Goal: Task Accomplishment & Management: Manage account settings

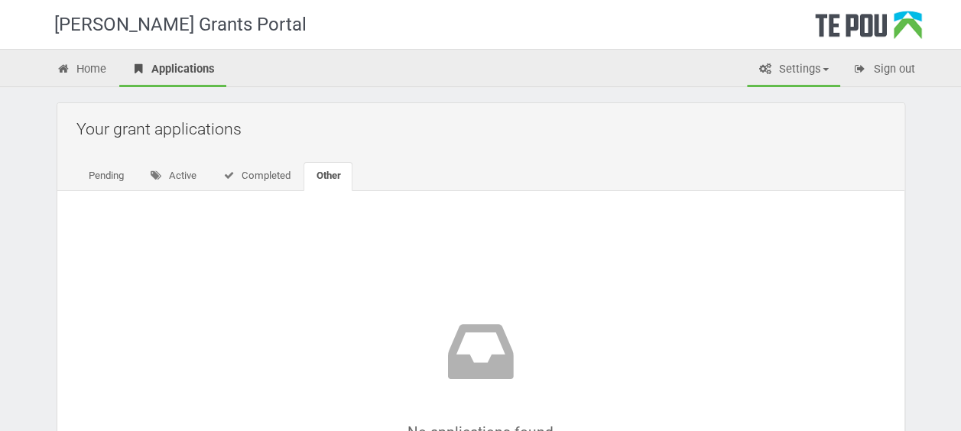
click at [787, 72] on link "Settings" at bounding box center [793, 71] width 93 height 34
drag, startPoint x: 729, startPoint y: 273, endPoint x: 683, endPoint y: 253, distance: 50.7
click at [726, 274] on div "No applications found" at bounding box center [480, 386] width 809 height 352
click at [83, 72] on link "Home" at bounding box center [81, 71] width 73 height 34
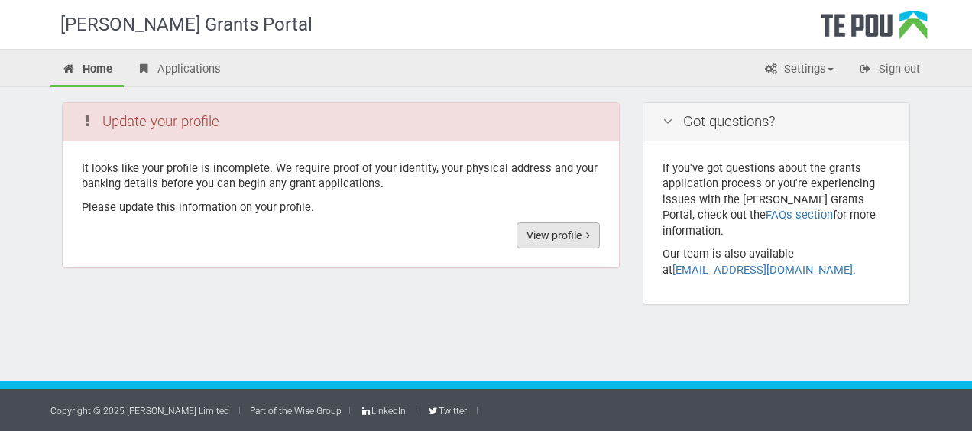
click at [573, 242] on link "View profile" at bounding box center [558, 235] width 83 height 26
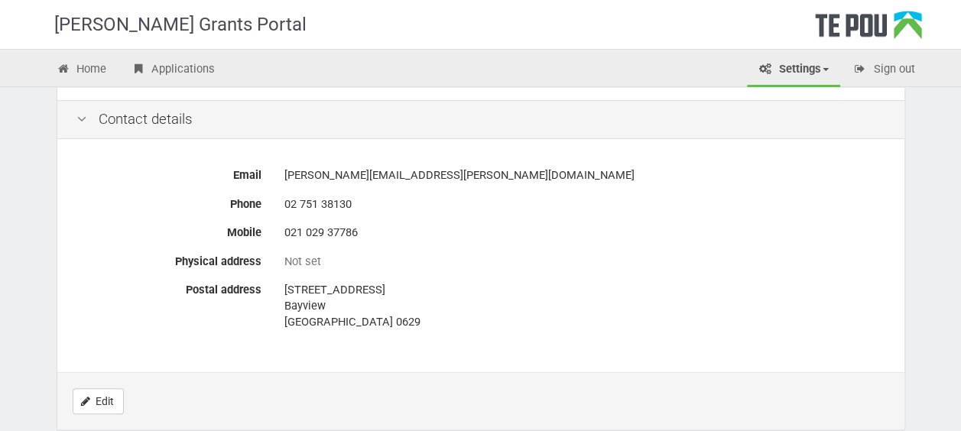
scroll to position [781, 0]
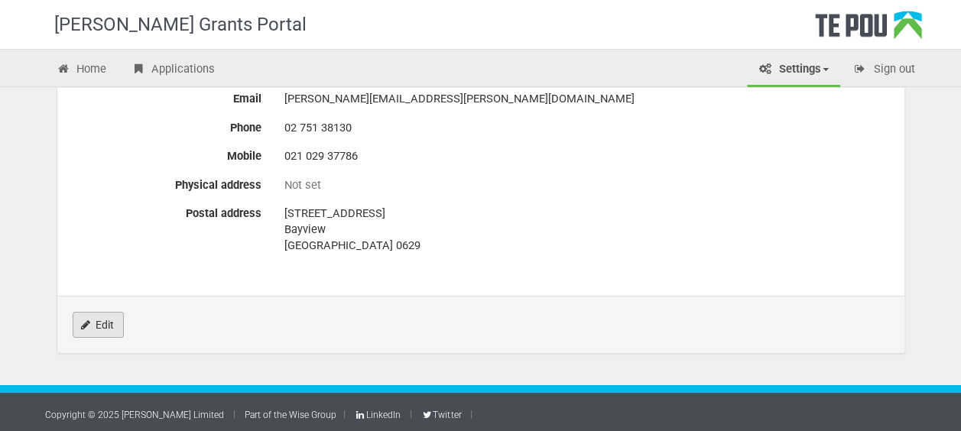
click at [94, 323] on link "Edit" at bounding box center [98, 325] width 51 height 26
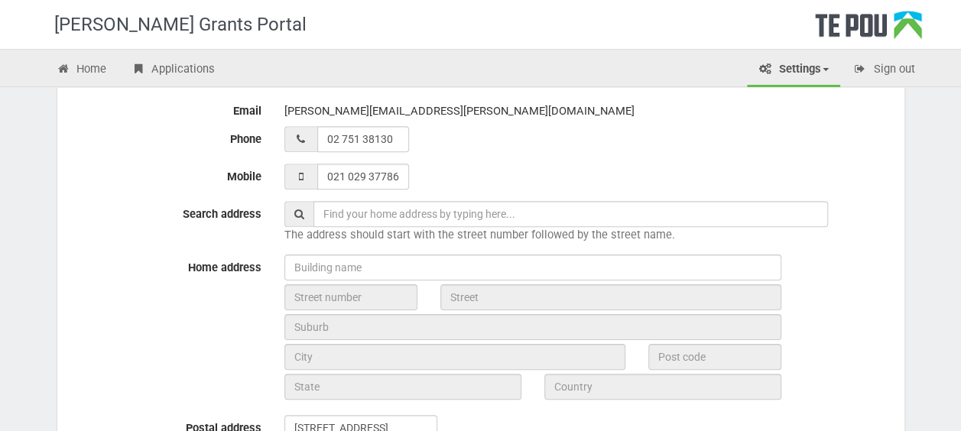
scroll to position [612, 0]
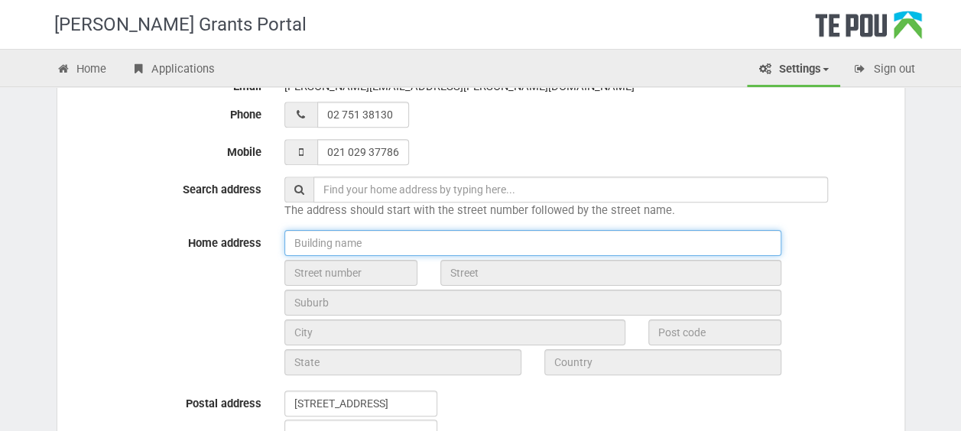
click at [370, 240] on input "text" at bounding box center [532, 243] width 497 height 26
click at [385, 244] on input "text" at bounding box center [532, 243] width 497 height 26
type input "home"
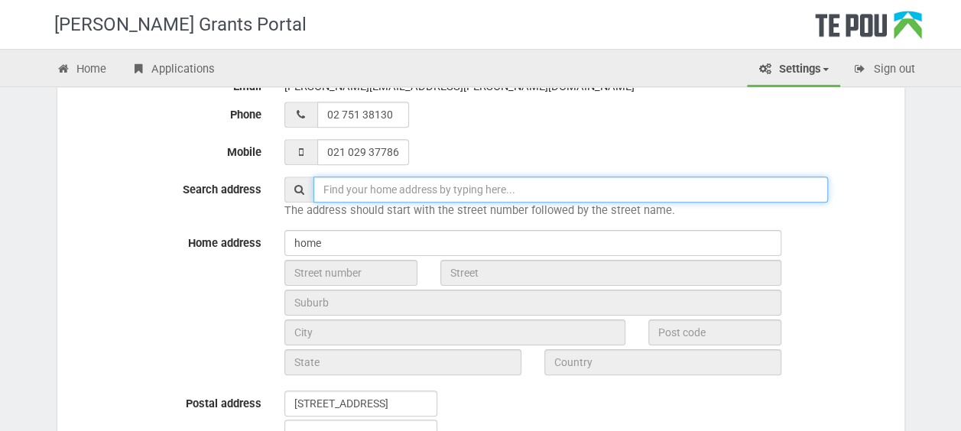
click at [401, 185] on input "text" at bounding box center [570, 190] width 515 height 26
type input "97A Manuka Road, Bayview, Auckland, New Zealand"
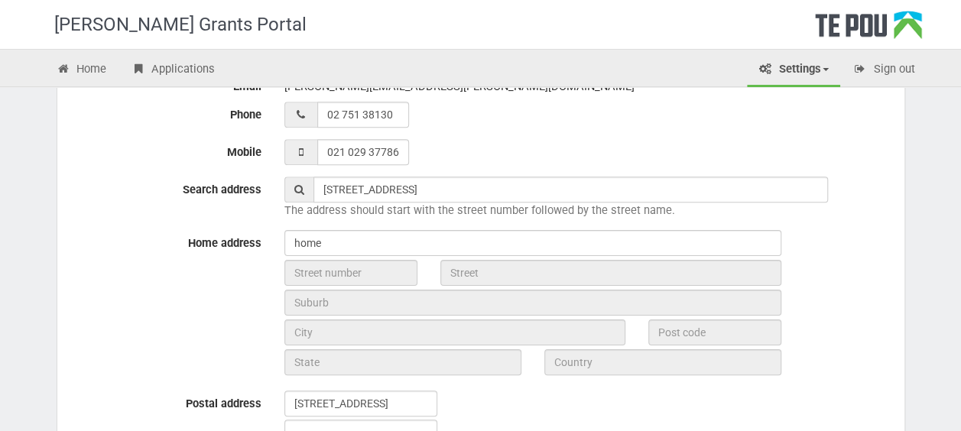
type input "02102937786"
type input "Auckland"
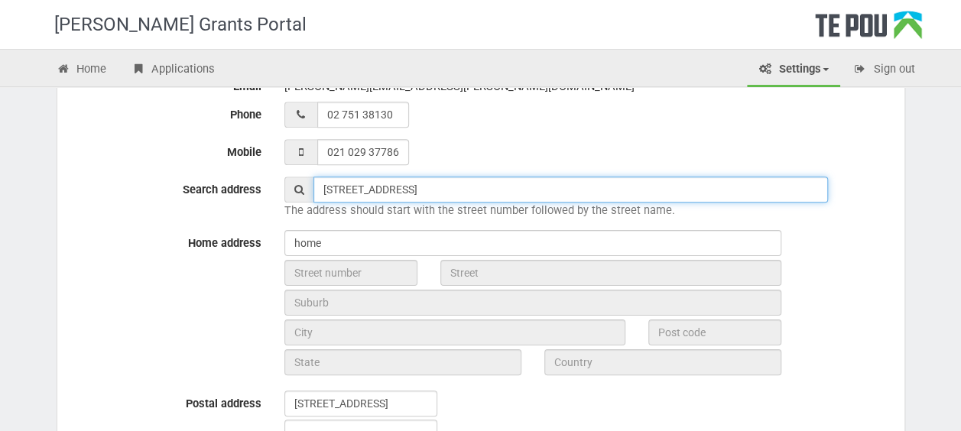
type input "02 102 937786"
click at [584, 197] on input "97A Manuka Road, Bayview, Auckland, New Zealand" at bounding box center [570, 190] width 515 height 26
click at [587, 185] on input "97A Manuka Road, Bayview, Auckland, New Zealand" at bounding box center [570, 190] width 515 height 26
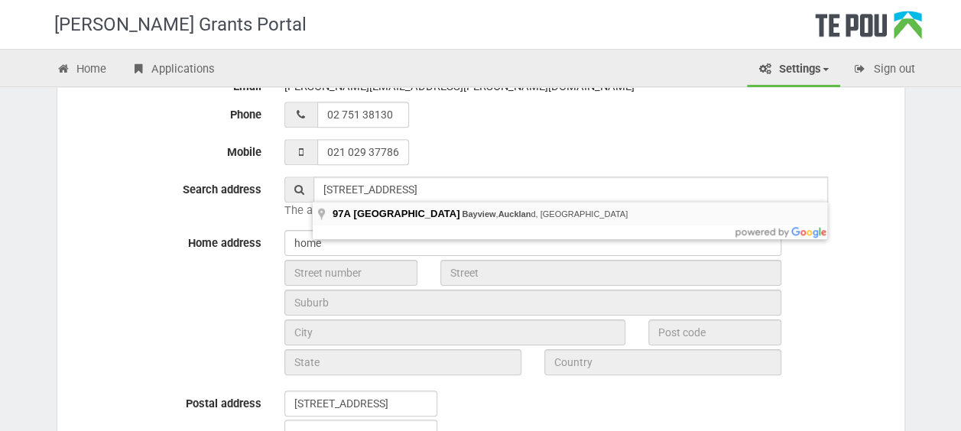
type input "97A Manuka Road, Bayview, Auckland, New Zealand"
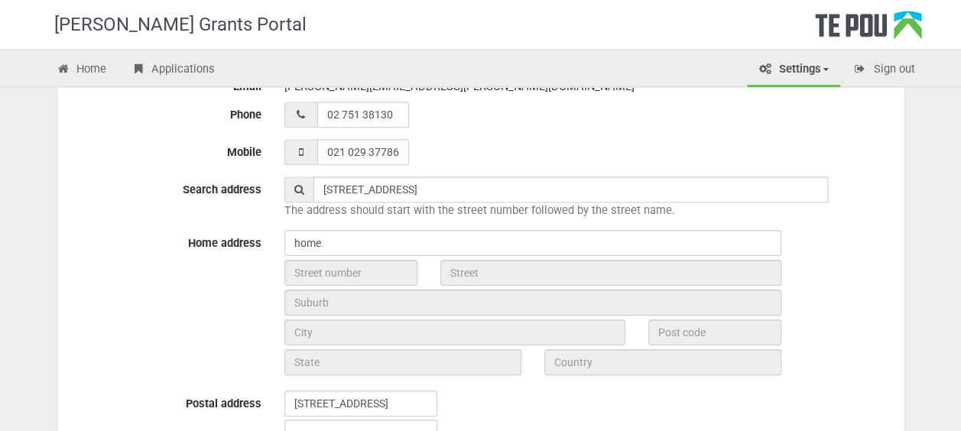
type input "97A"
type input "Manuka Road"
type input "Auckland"
type input "0629"
type input "Auckland"
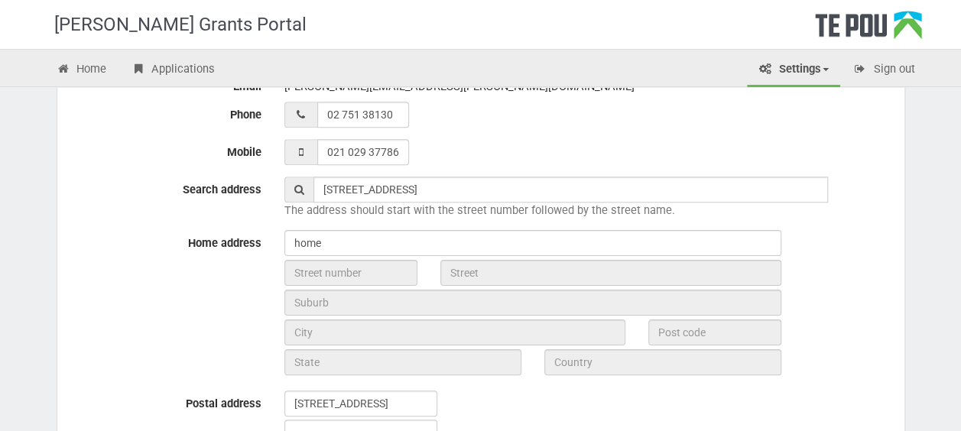
type input "New Zealand"
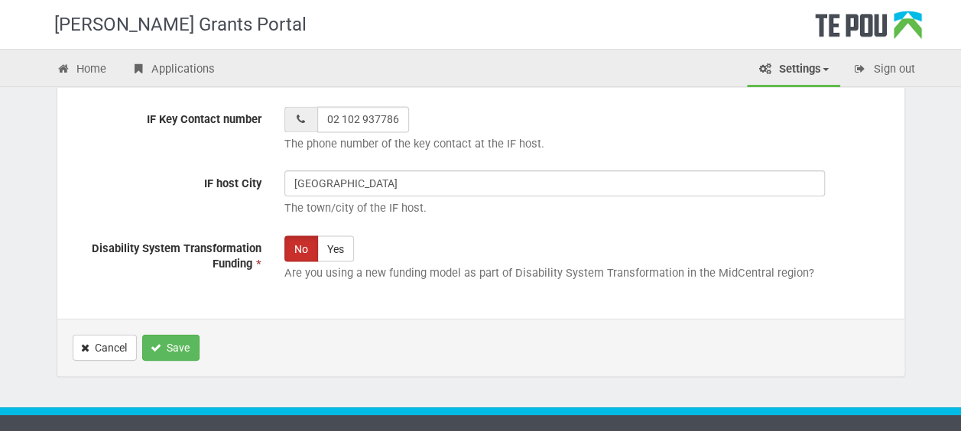
scroll to position [1300, 0]
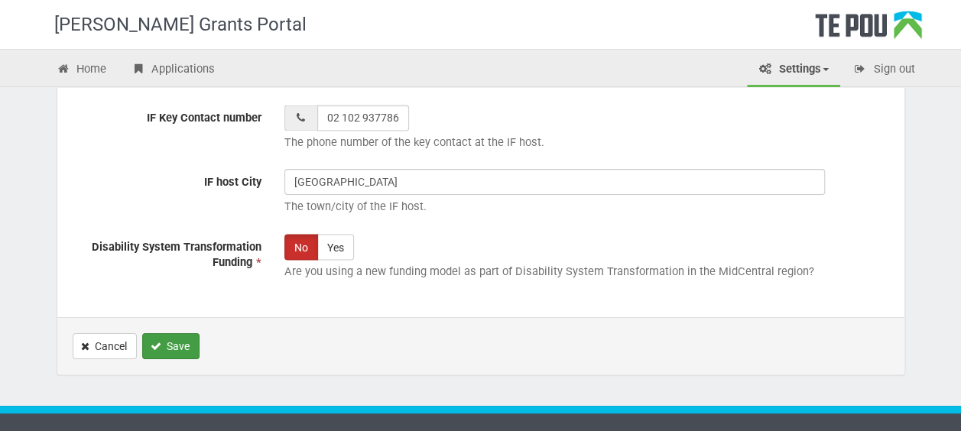
click at [173, 341] on button "Save" at bounding box center [170, 346] width 57 height 26
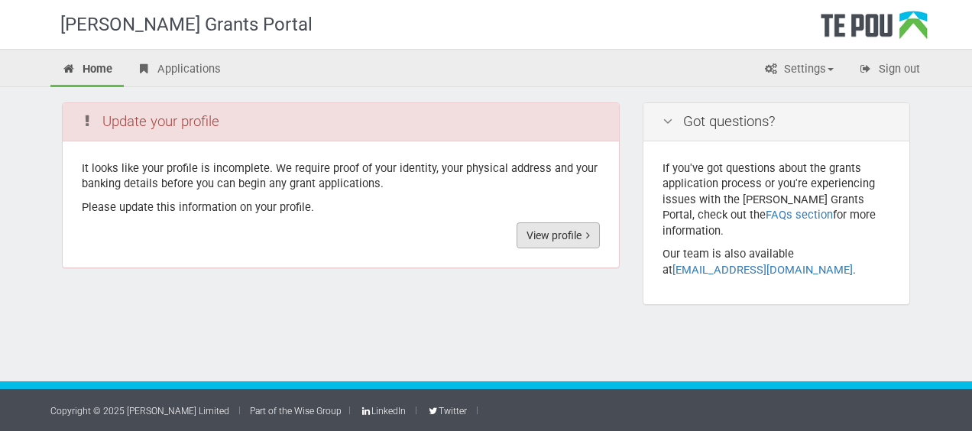
click at [559, 236] on link "View profile" at bounding box center [558, 235] width 83 height 26
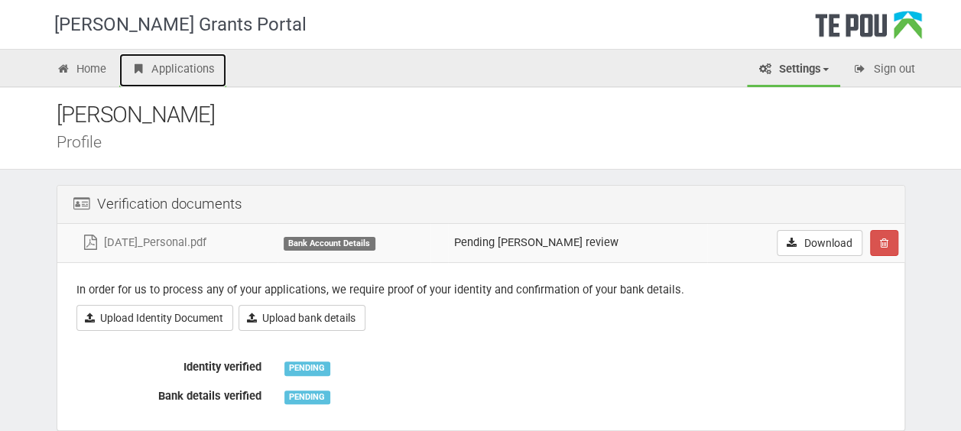
click at [182, 70] on link "Applications" at bounding box center [172, 71] width 107 height 34
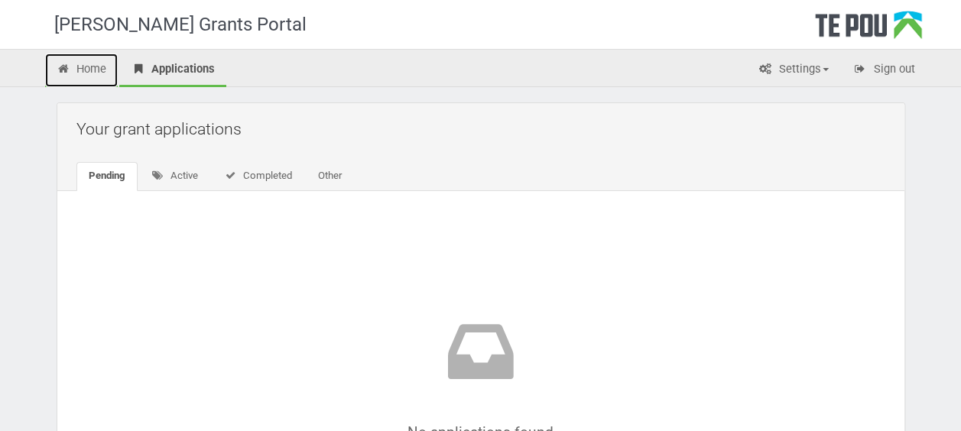
click at [93, 64] on link "Home" at bounding box center [81, 71] width 73 height 34
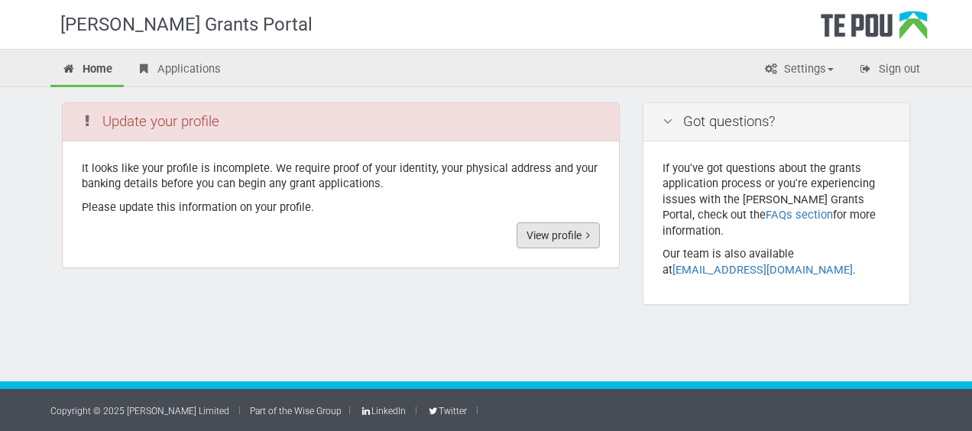
click at [573, 238] on link "View profile" at bounding box center [558, 235] width 83 height 26
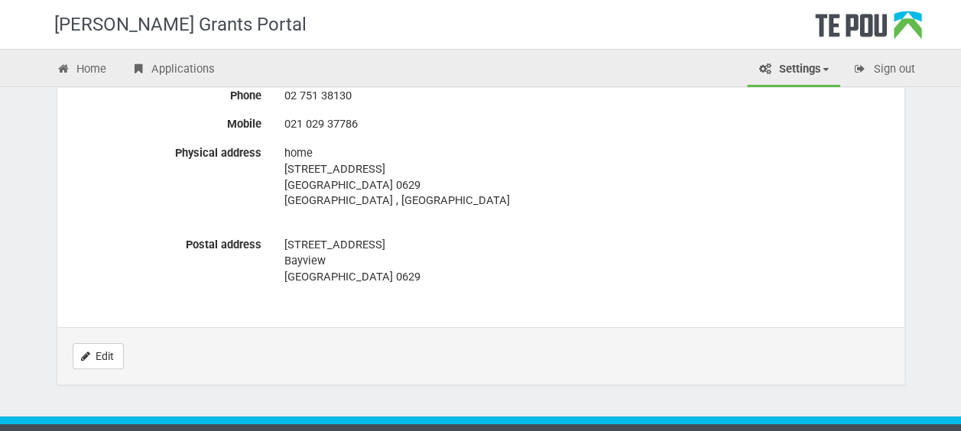
scroll to position [841, 0]
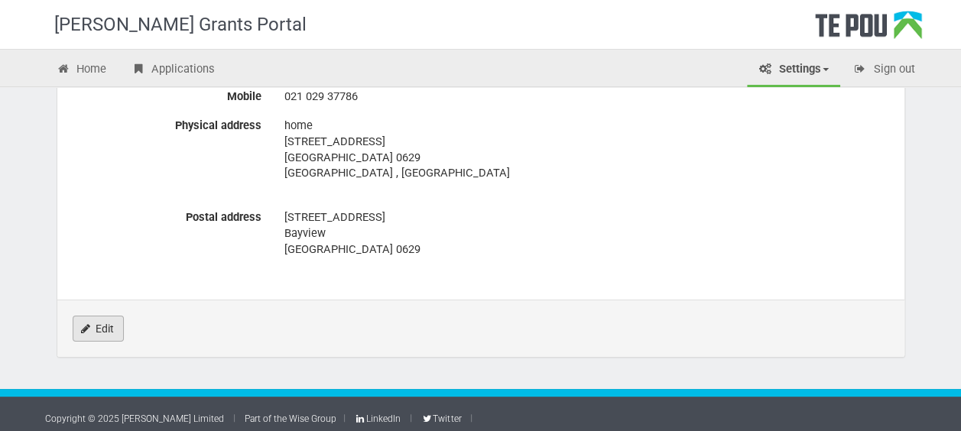
click at [104, 327] on link "Edit" at bounding box center [98, 329] width 51 height 26
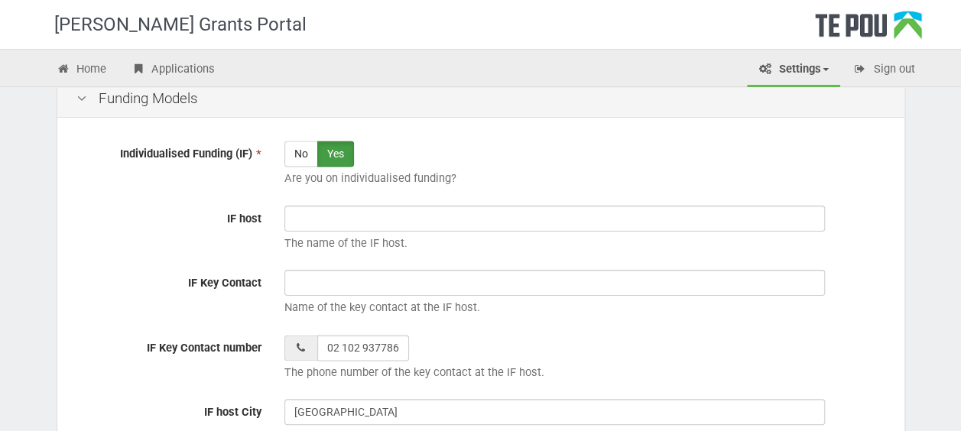
scroll to position [1070, 0]
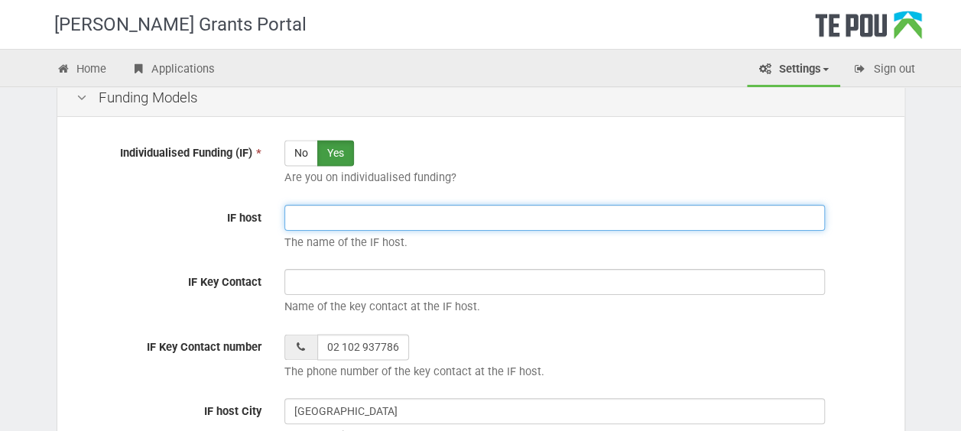
click at [340, 216] on input "IF host" at bounding box center [554, 218] width 540 height 26
click at [331, 210] on input "IF host" at bounding box center [554, 218] width 540 height 26
click at [338, 213] on input "IF host" at bounding box center [554, 218] width 540 height 26
click at [371, 216] on input "Professanal Devolopment" at bounding box center [554, 218] width 540 height 26
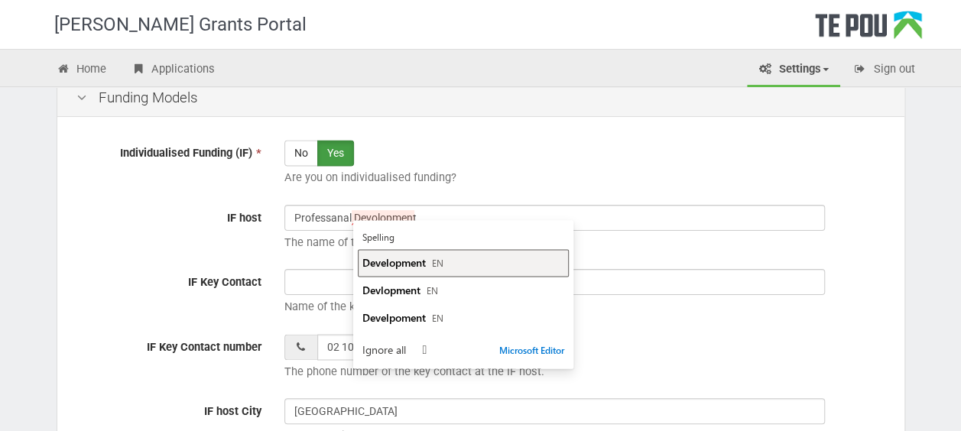
click at [386, 263] on span "Development" at bounding box center [393, 262] width 63 height 15
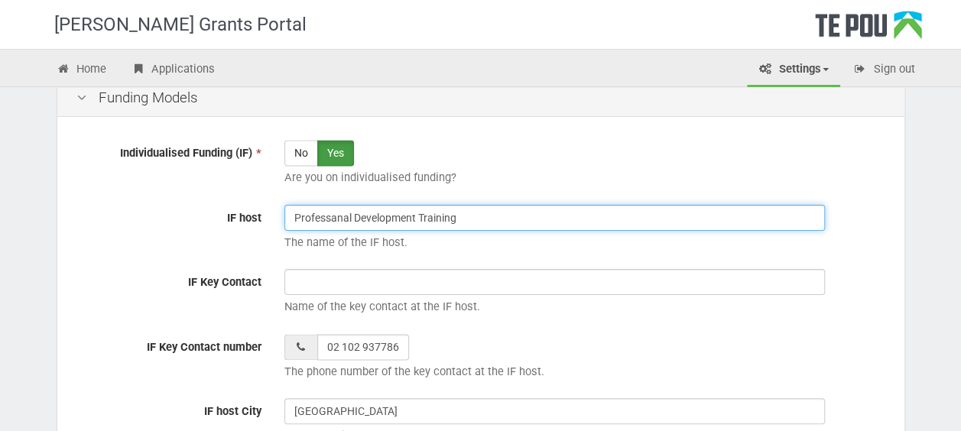
type input "Professanal Development Training"
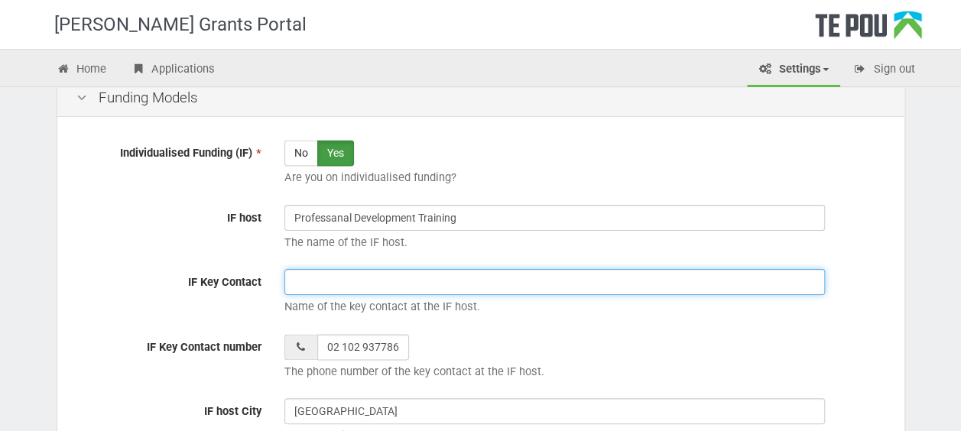
click at [333, 283] on input "IF Key Contact" at bounding box center [554, 282] width 540 height 26
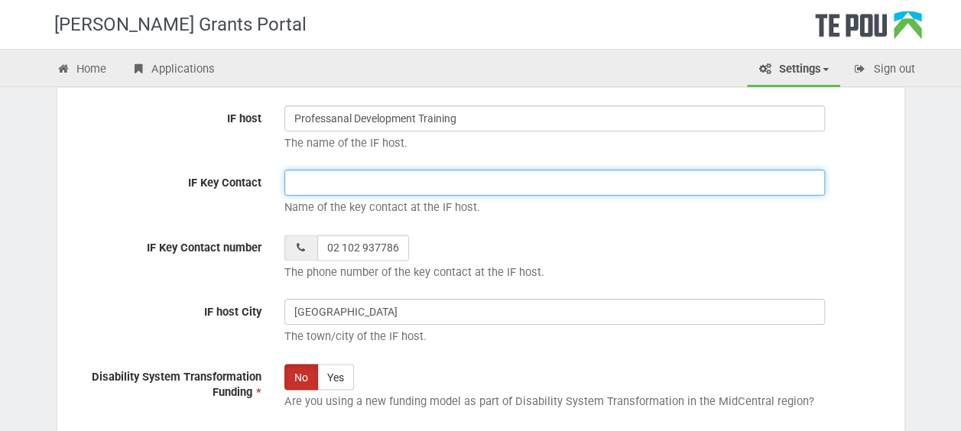
scroll to position [1147, 0]
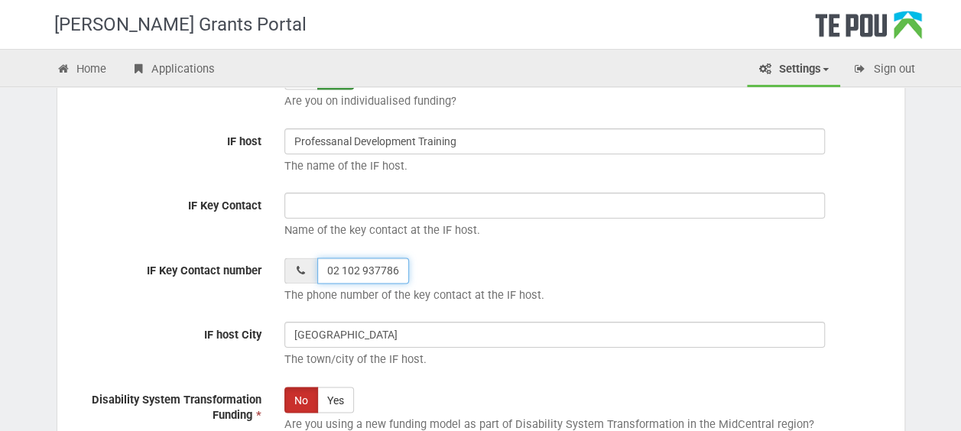
paste input "9 884 0762"
click at [389, 268] on input "09 884 0762_6" at bounding box center [363, 271] width 92 height 26
click at [360, 270] on input "09 884 07626_" at bounding box center [363, 271] width 92 height 26
click at [398, 268] on input "09 884 07626_" at bounding box center [363, 271] width 92 height 26
type input "09 884 076262"
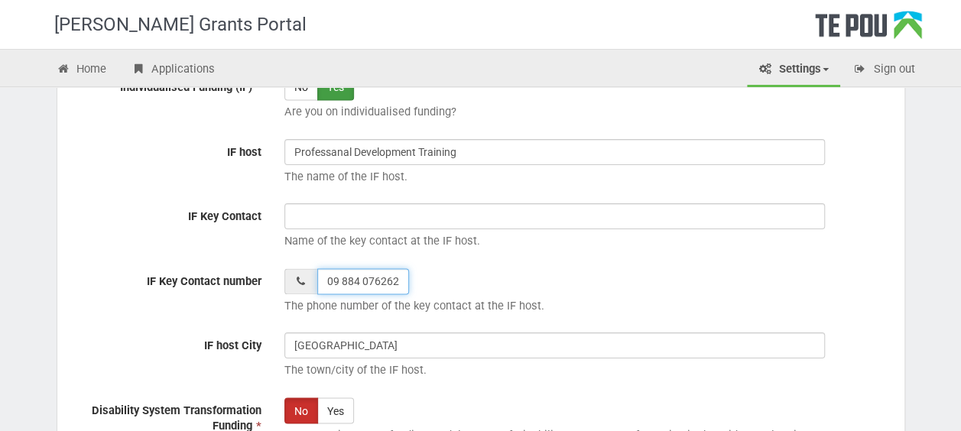
scroll to position [1244, 0]
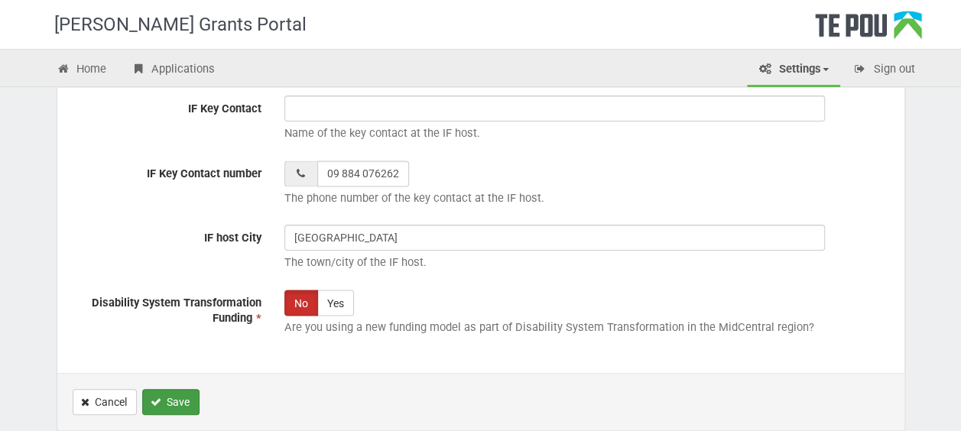
click at [161, 394] on button "Save" at bounding box center [170, 402] width 57 height 26
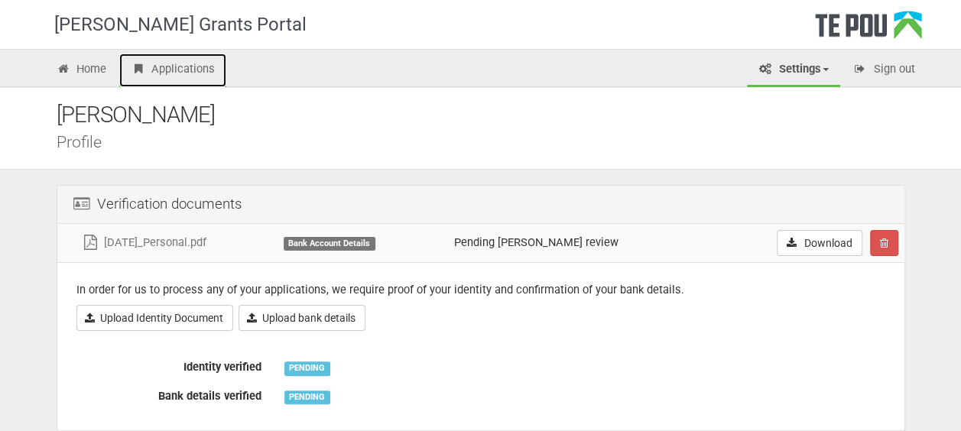
click at [193, 70] on link "Applications" at bounding box center [172, 71] width 107 height 34
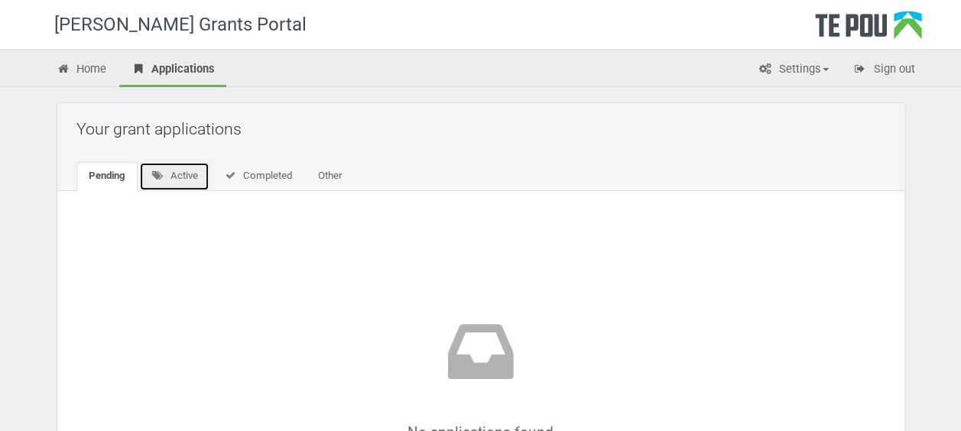
click at [183, 177] on link "Active" at bounding box center [174, 176] width 71 height 29
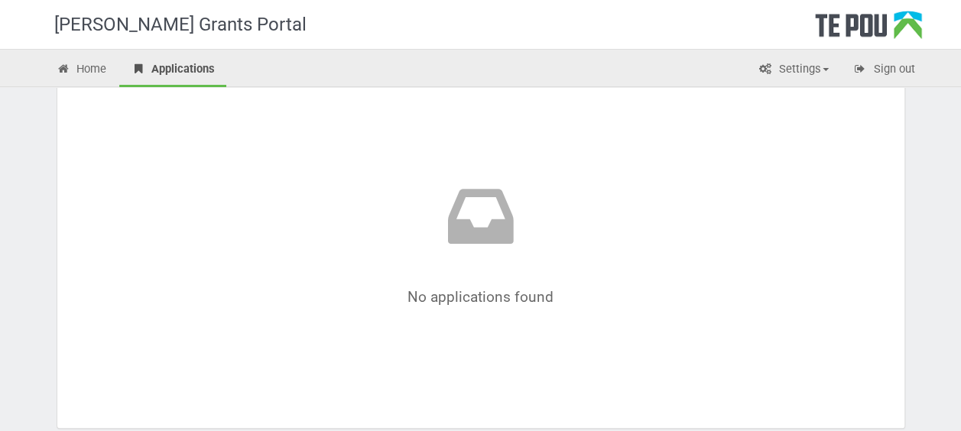
drag, startPoint x: 521, startPoint y: 239, endPoint x: 492, endPoint y: 243, distance: 29.4
click at [521, 239] on icon at bounding box center [480, 222] width 755 height 88
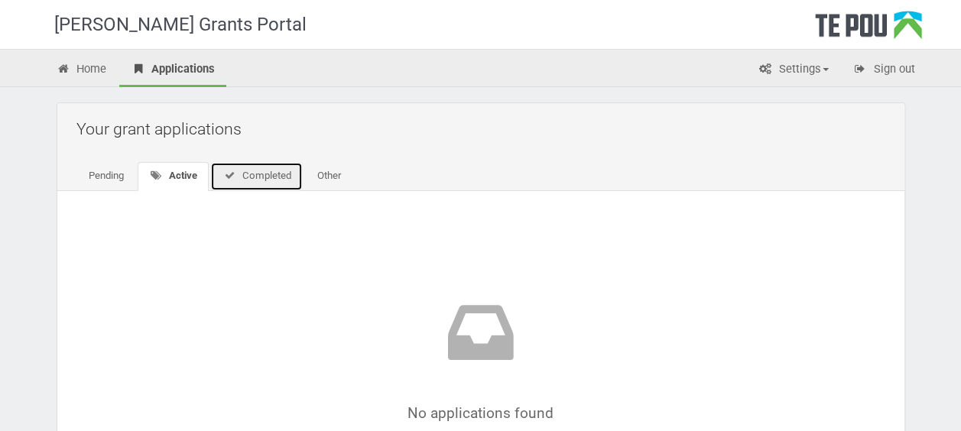
click at [261, 177] on link "Completed" at bounding box center [256, 176] width 93 height 29
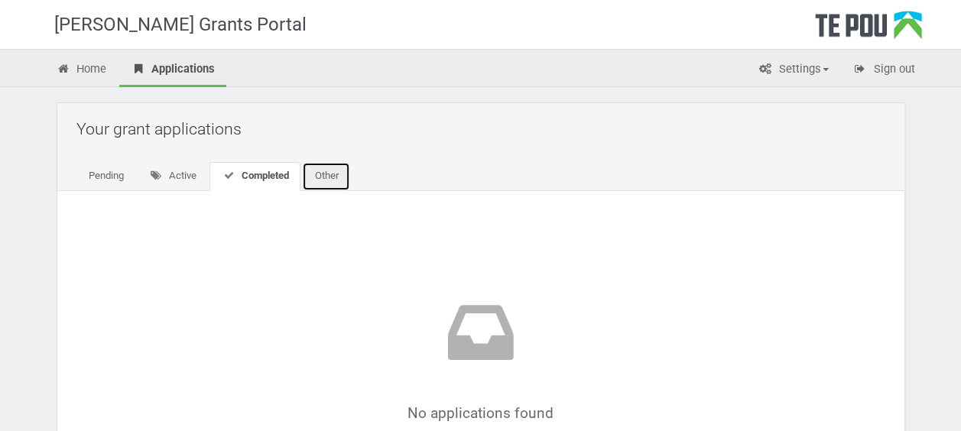
click at [337, 184] on link "Other" at bounding box center [326, 176] width 48 height 29
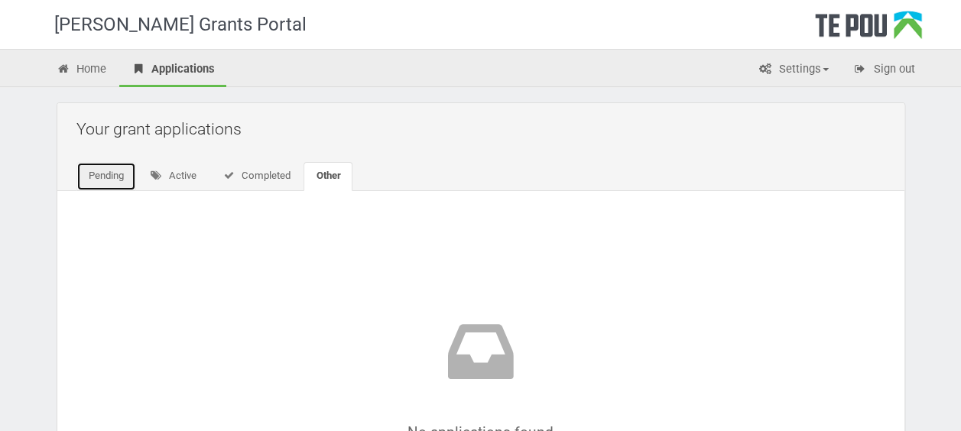
click at [106, 178] on link "Pending" at bounding box center [106, 176] width 60 height 29
